Goal: Task Accomplishment & Management: Manage account settings

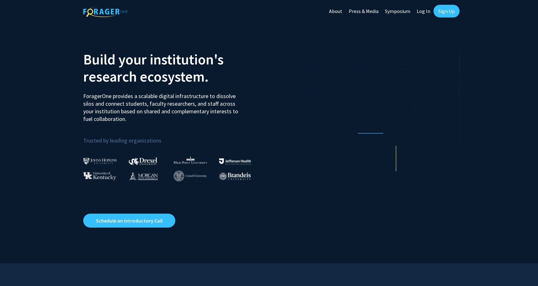
click at [427, 11] on link "Log In" at bounding box center [424, 11] width 20 height 22
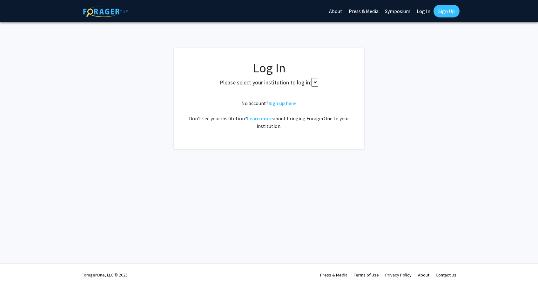
select select
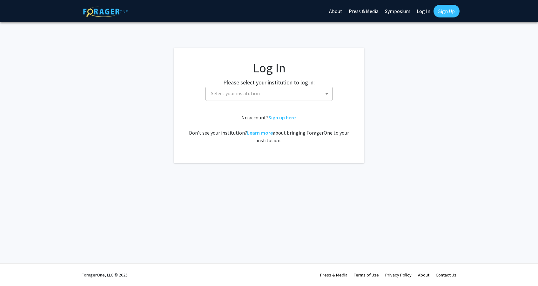
click at [283, 91] on span "Select your institution" at bounding box center [270, 93] width 124 height 13
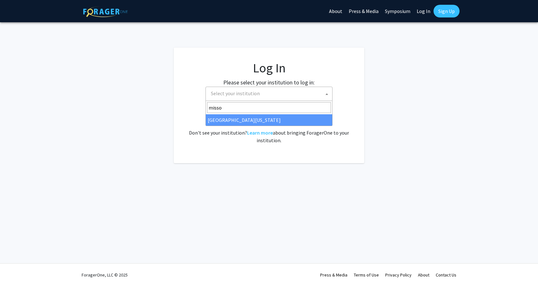
type input "misso"
select select "33"
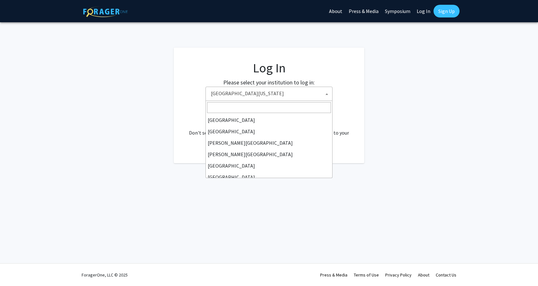
scroll to position [222, 0]
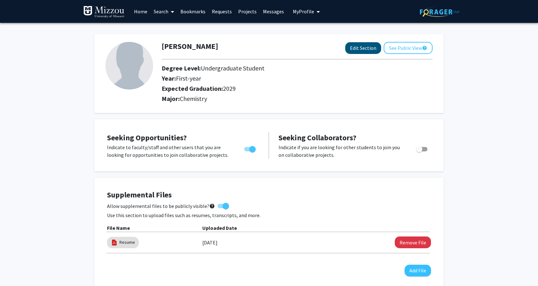
click at [363, 48] on button "Edit Section" at bounding box center [363, 48] width 36 height 12
select select "first-year"
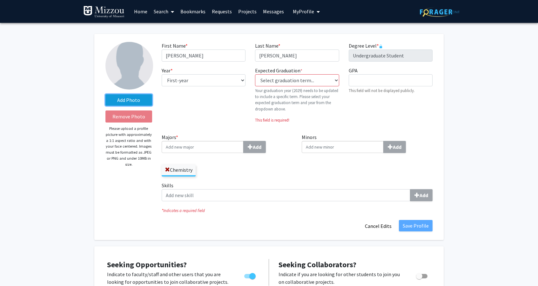
click at [138, 100] on label "Add Photo" at bounding box center [129, 99] width 47 height 11
click at [0, 0] on input "Add Photo" at bounding box center [0, 0] width 0 height 0
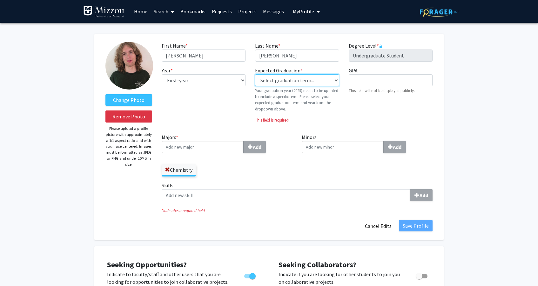
select select "46: spring_2029"
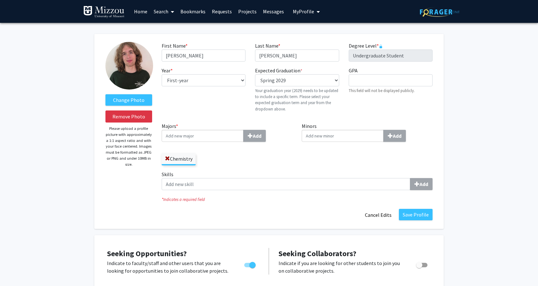
click at [228, 100] on div "Year * required --- First-year Sophomore Junior Senior Postbaccalaureate Certif…" at bounding box center [203, 92] width 93 height 51
click at [308, 13] on span "My Profile" at bounding box center [303, 11] width 21 height 6
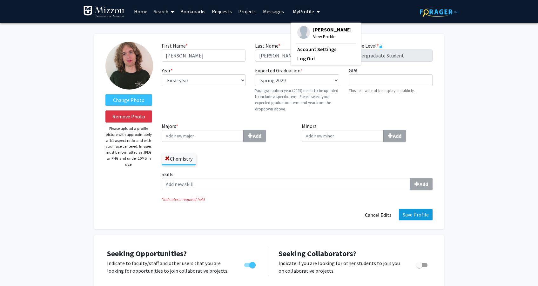
click at [417, 221] on button "Save Profile" at bounding box center [416, 214] width 34 height 11
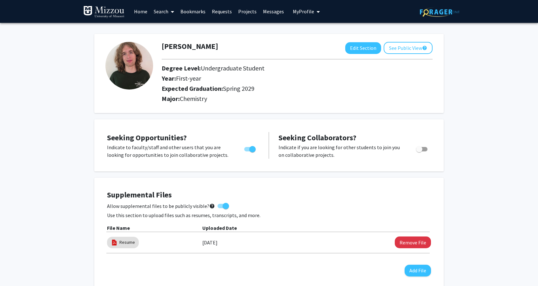
click at [306, 17] on button "My Profile" at bounding box center [306, 11] width 31 height 23
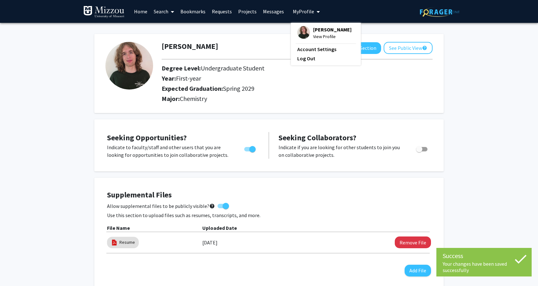
click at [283, 97] on h2 "Major: Chemistry" at bounding box center [297, 99] width 271 height 8
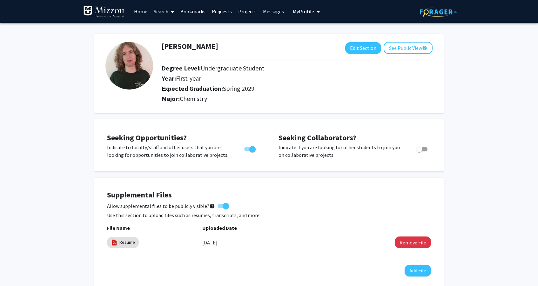
click at [304, 11] on span "My Profile" at bounding box center [303, 11] width 21 height 6
click at [318, 40] on span "View Profile" at bounding box center [332, 36] width 38 height 7
click at [311, 13] on span "My Profile" at bounding box center [303, 11] width 21 height 6
click at [322, 40] on span "View Profile" at bounding box center [332, 36] width 38 height 7
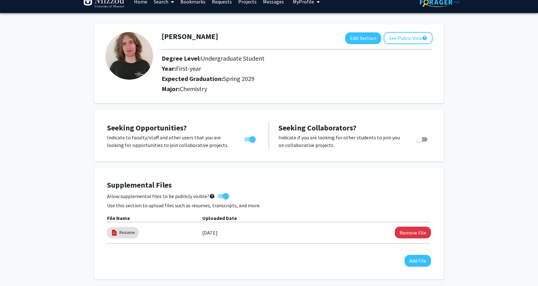
scroll to position [9, 0]
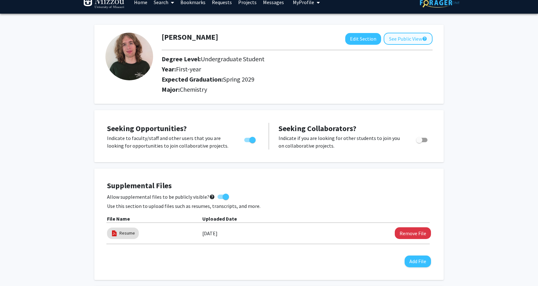
click at [406, 41] on button "See Public View help" at bounding box center [408, 39] width 49 height 12
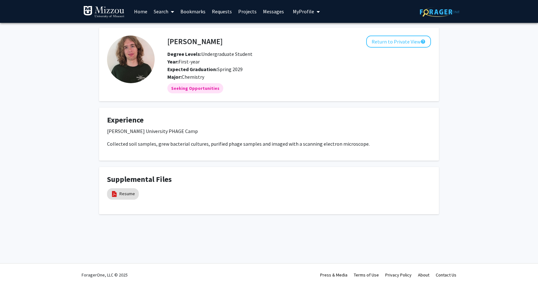
click at [188, 10] on link "Bookmarks" at bounding box center [192, 11] width 31 height 22
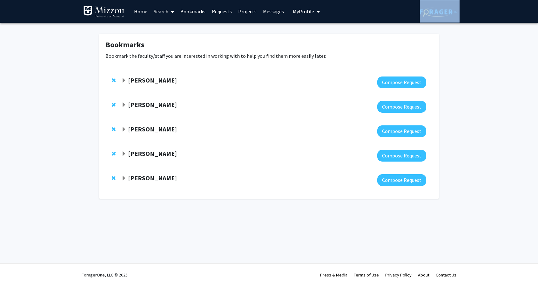
click at [91, 33] on div "Bookmarks Bookmark the faculty/staff you are interested in working with to help…" at bounding box center [269, 118] width 538 height 190
click at [90, 51] on div "Bookmarks Bookmark the faculty/staff you are interested in working with to help…" at bounding box center [269, 118] width 538 height 190
click at [125, 181] on span "Expand Michael Chapman Bookmark" at bounding box center [123, 178] width 5 height 5
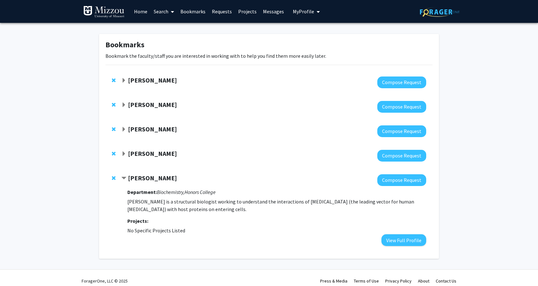
click at [123, 155] on span "Expand Sarah Jacquet Bookmark" at bounding box center [123, 154] width 5 height 5
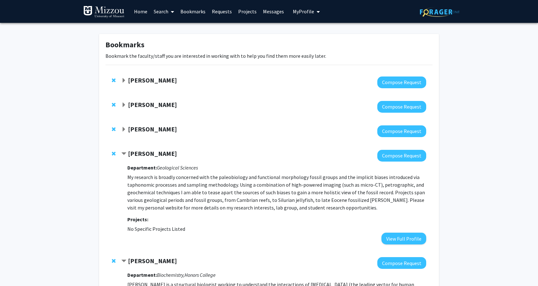
click at [123, 131] on span "Expand Tara Selly Bookmark" at bounding box center [123, 129] width 5 height 5
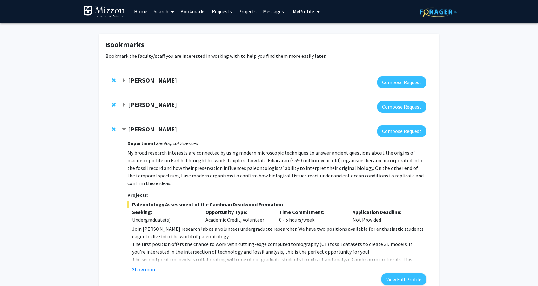
click at [125, 131] on span "Contract Tara Selly Bookmark" at bounding box center [123, 129] width 5 height 5
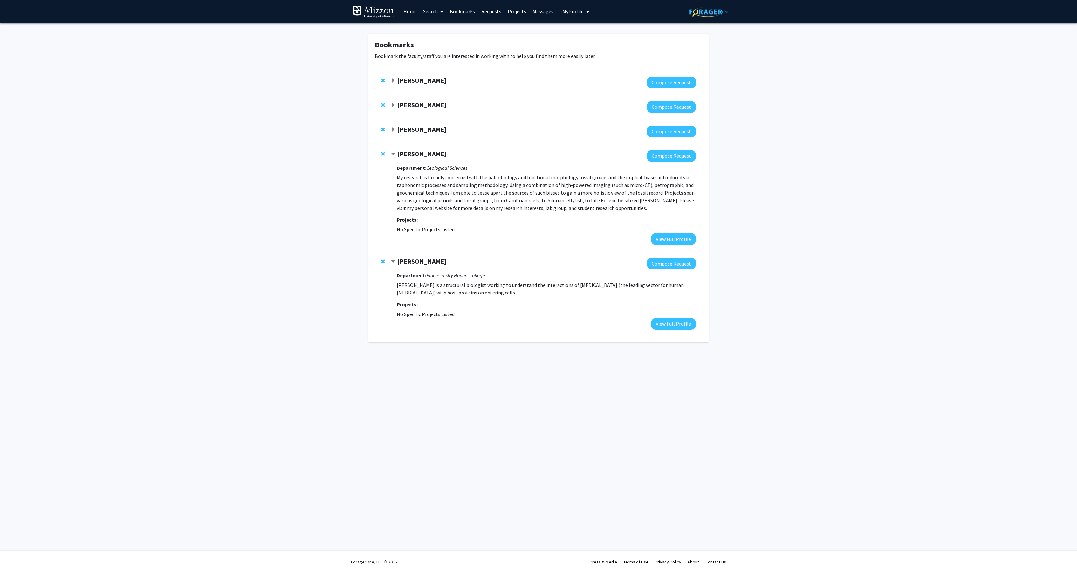
click at [395, 83] on span "Expand Peter Cornish Bookmark" at bounding box center [393, 80] width 5 height 5
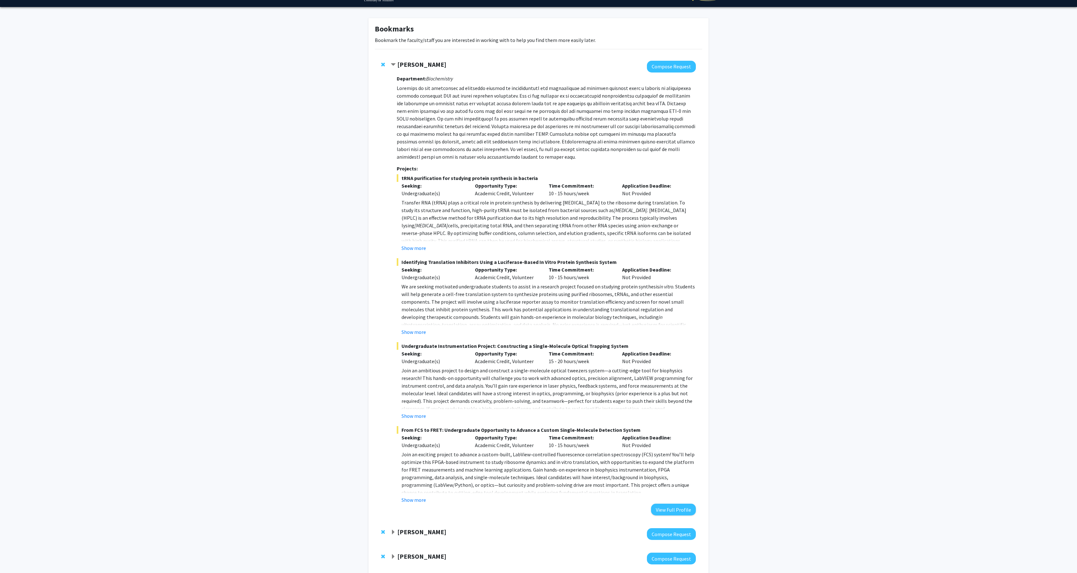
scroll to position [17, 0]
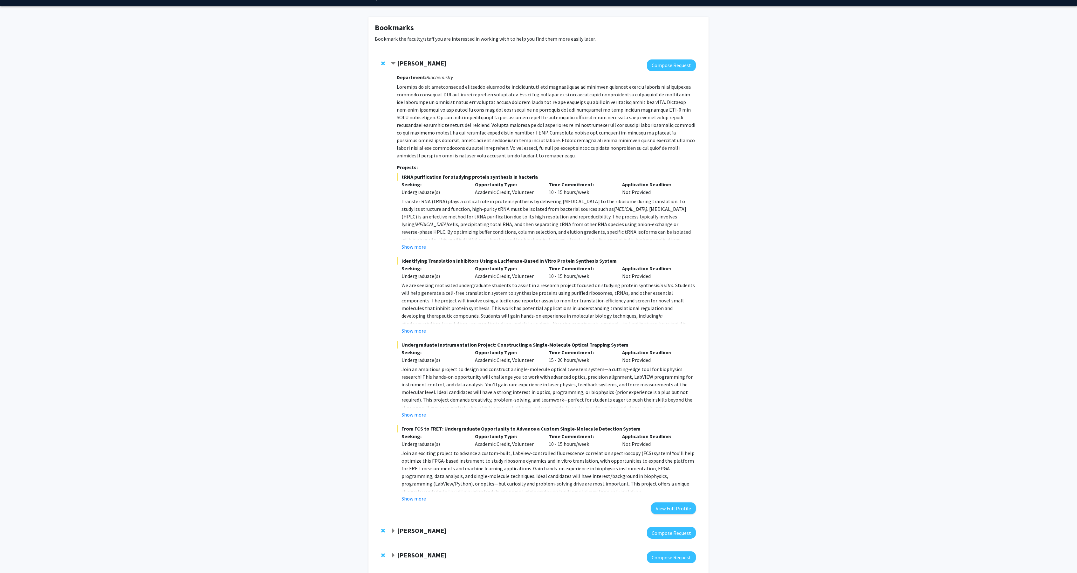
click at [398, 65] on div "Peter Cornish" at bounding box center [459, 63] width 137 height 8
click at [395, 66] on span "Contract Peter Cornish Bookmark" at bounding box center [393, 63] width 5 height 5
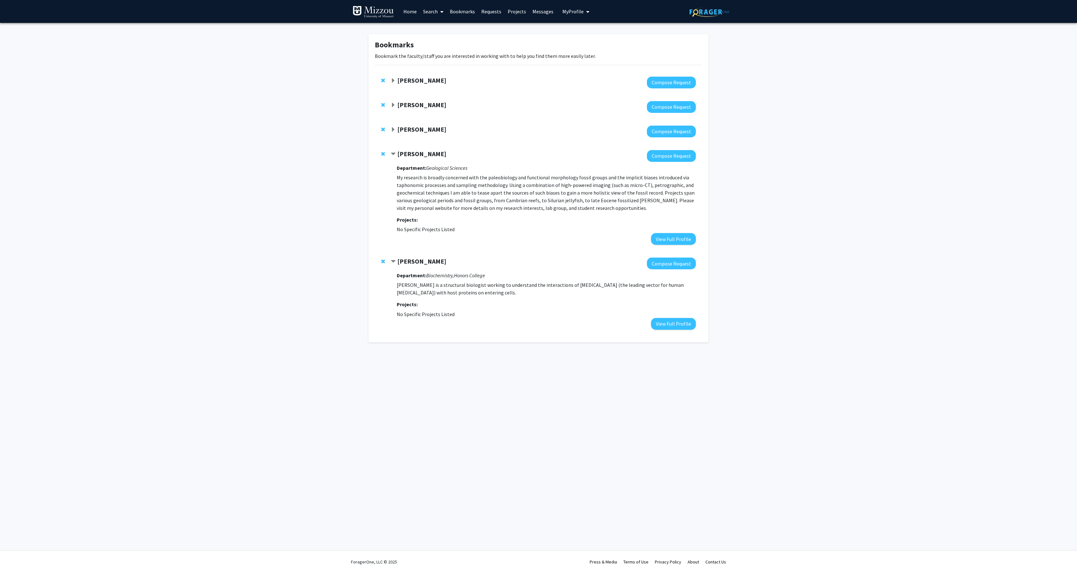
scroll to position [0, 0]
click at [395, 109] on div "Gary Baker" at bounding box center [459, 105] width 137 height 8
click at [395, 108] on span "Expand Gary Baker Bookmark" at bounding box center [393, 105] width 5 height 5
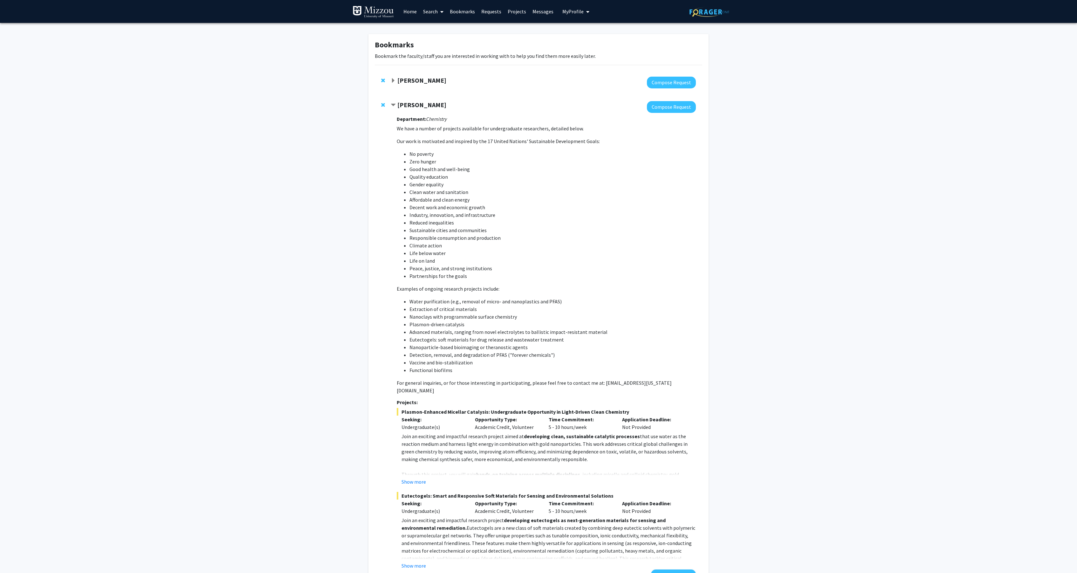
click at [395, 108] on span "Contract Gary Baker Bookmark" at bounding box center [393, 105] width 5 height 5
